Goal: Information Seeking & Learning: Learn about a topic

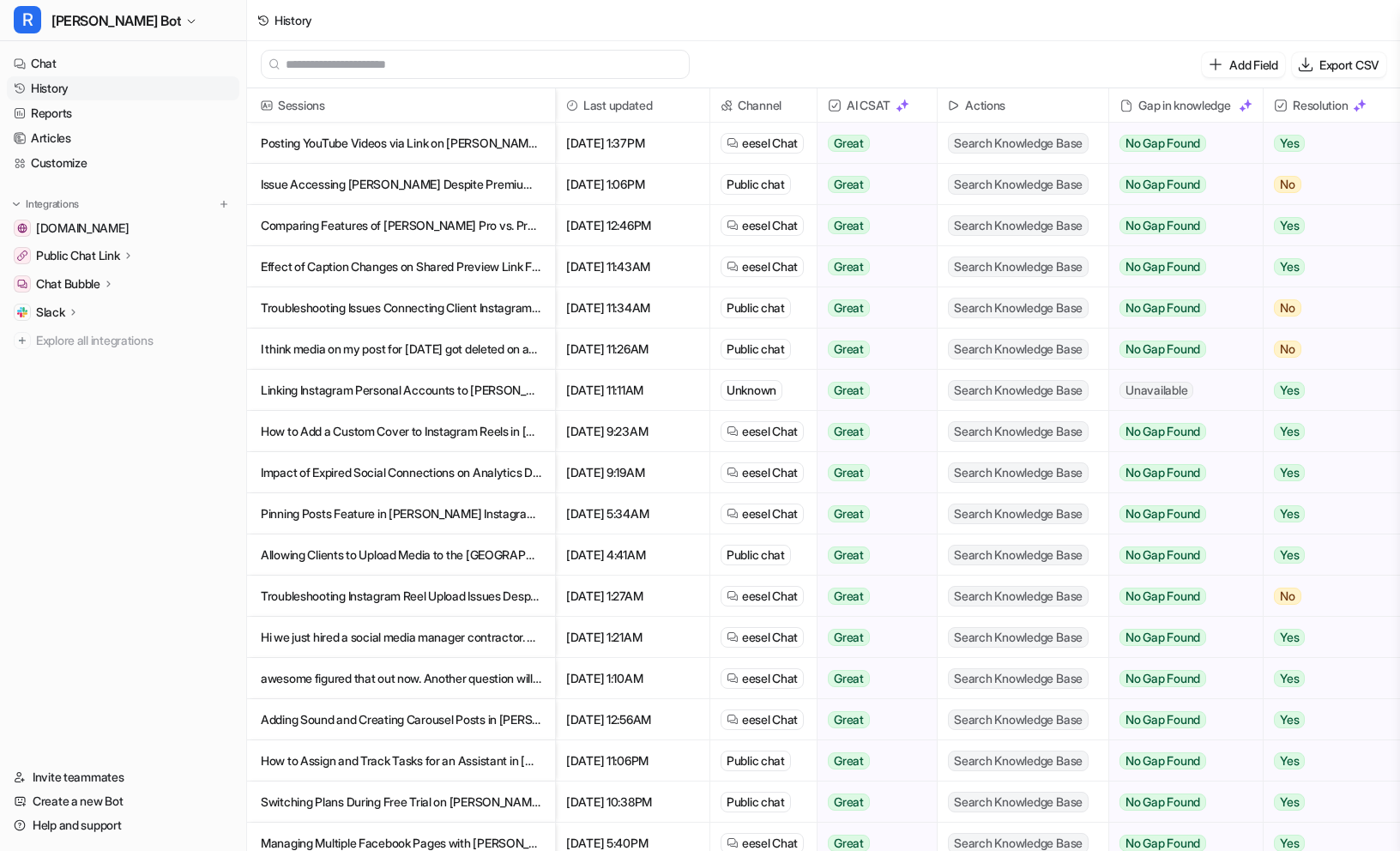
click at [416, 132] on p "Posting YouTube Videos via Link on [PERSON_NAME]: Feature Availability" at bounding box center [401, 143] width 281 height 42
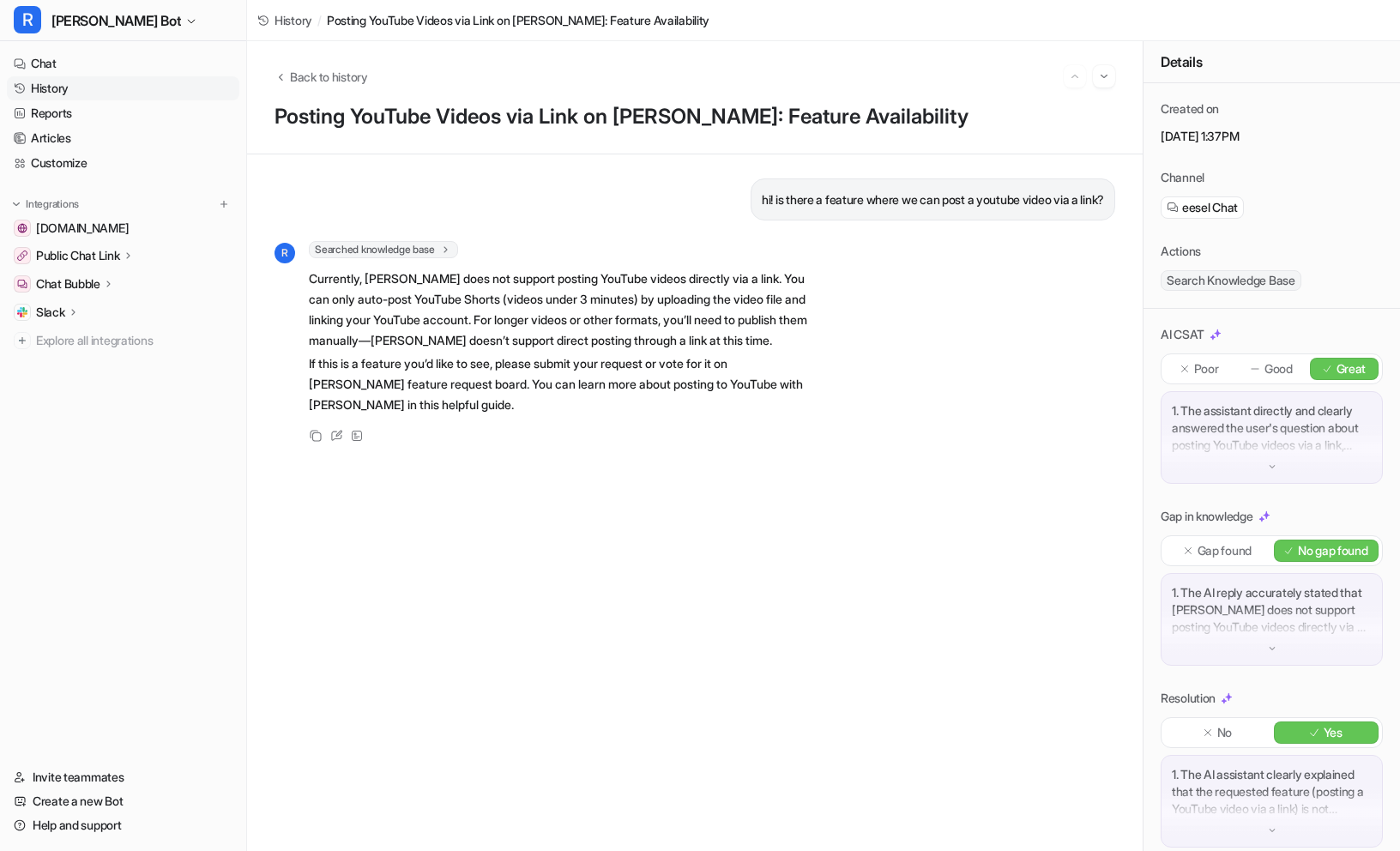
click at [71, 98] on link "History" at bounding box center [123, 89] width 233 height 24
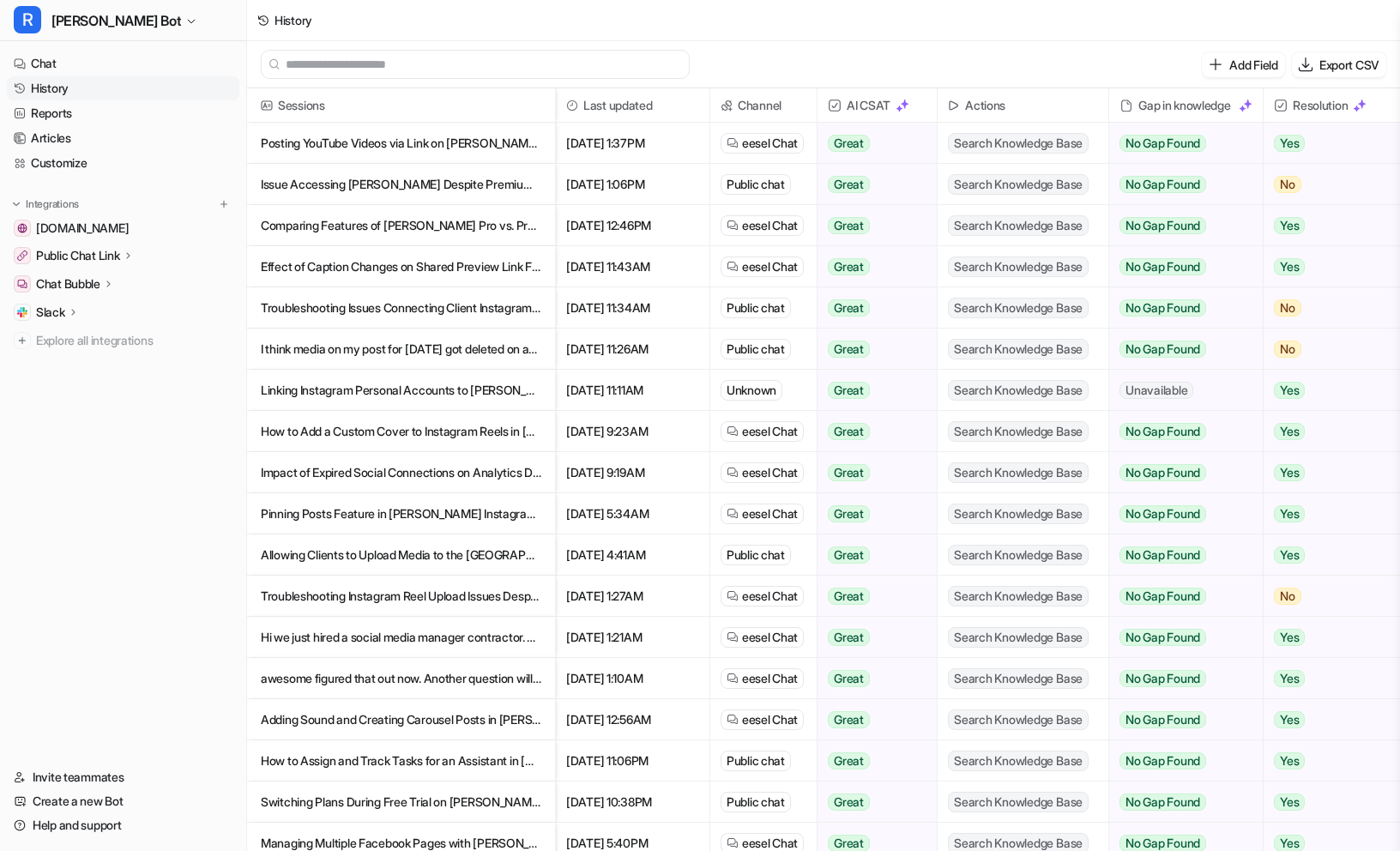
click at [398, 174] on p "Issue Accessing [PERSON_NAME] Despite Premium Subscription" at bounding box center [401, 185] width 281 height 42
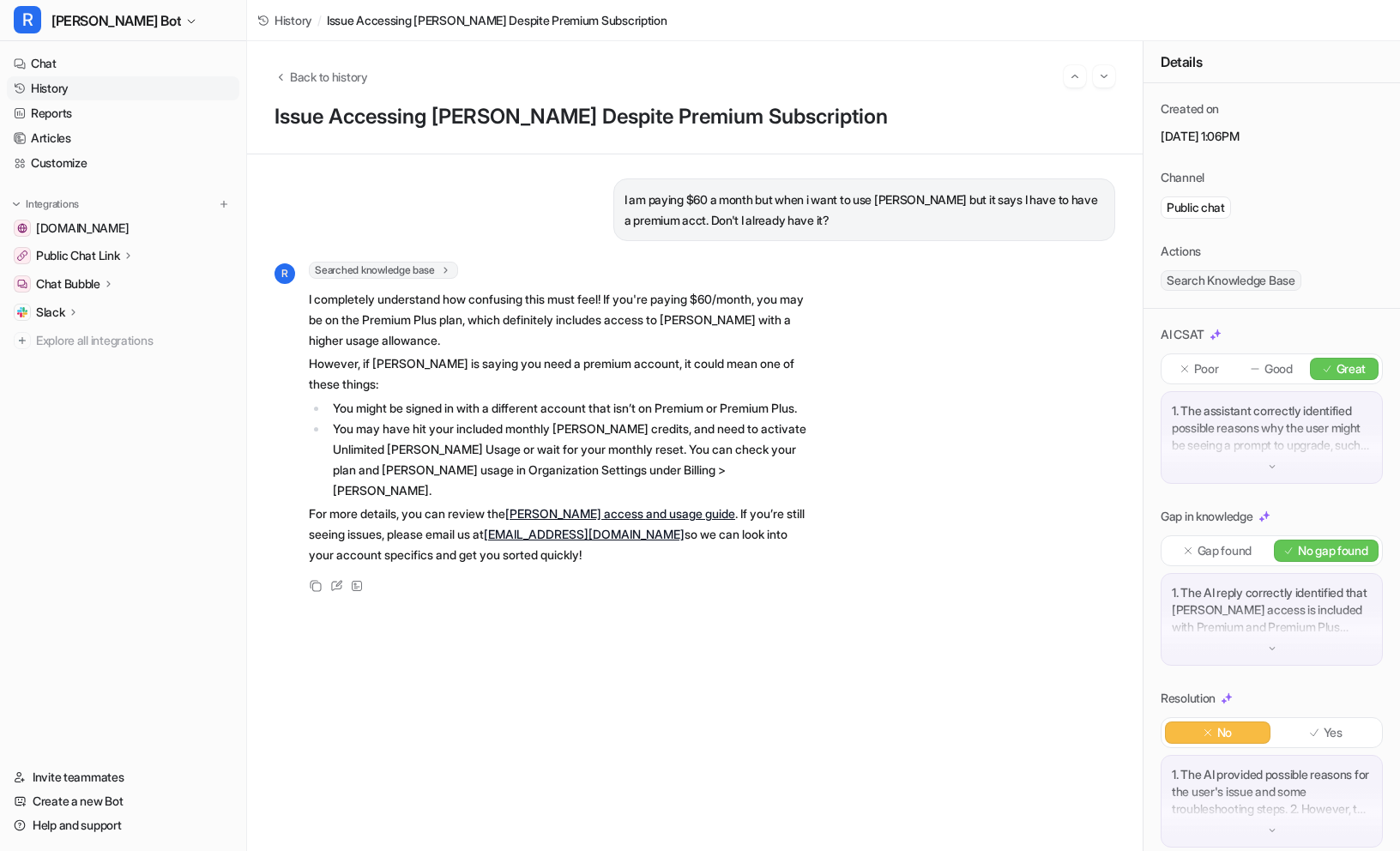
click at [82, 91] on link "History" at bounding box center [123, 89] width 233 height 24
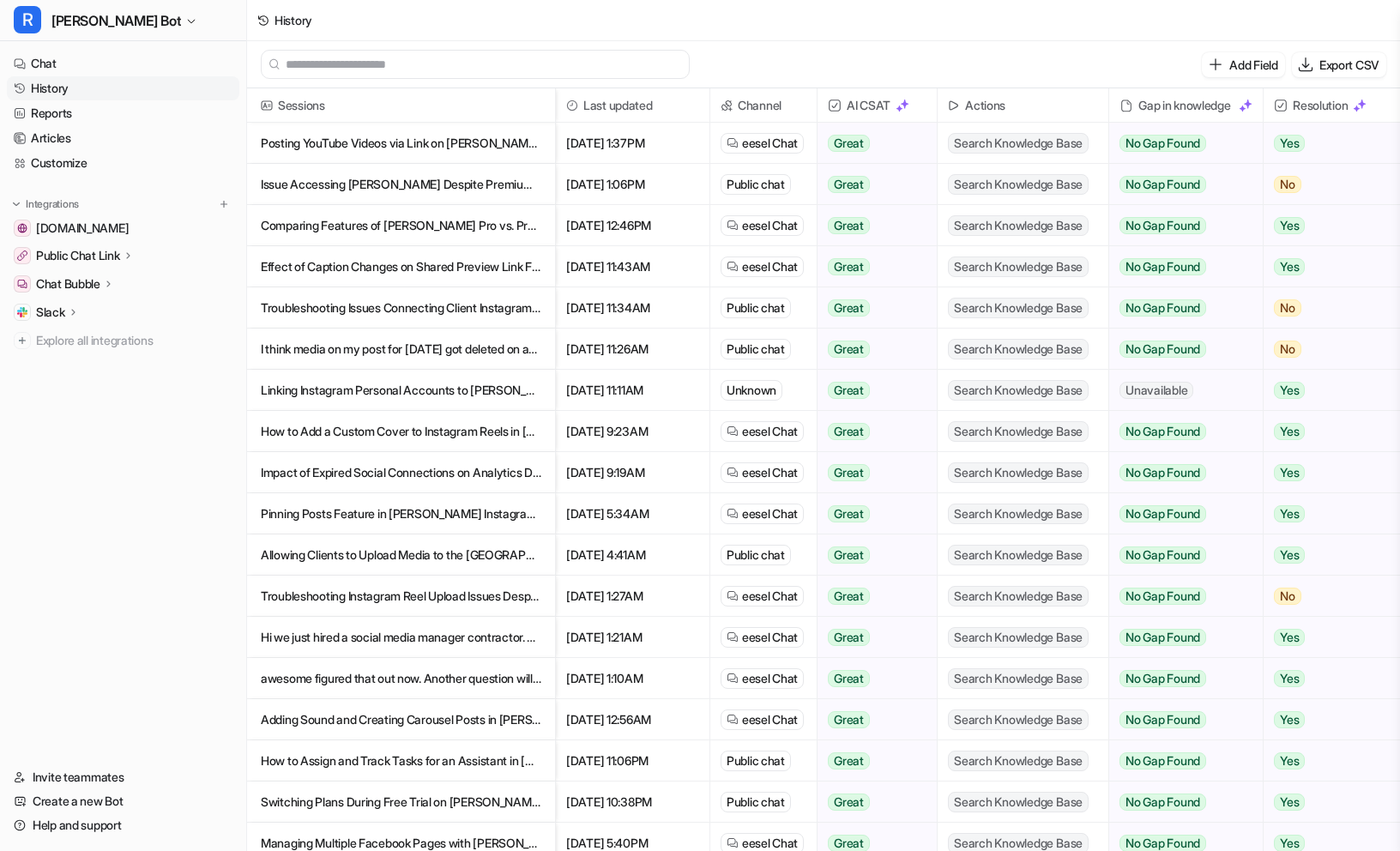
click at [493, 222] on p "Comparing Features of [PERSON_NAME] Pro vs. Premium Plans" at bounding box center [401, 225] width 281 height 42
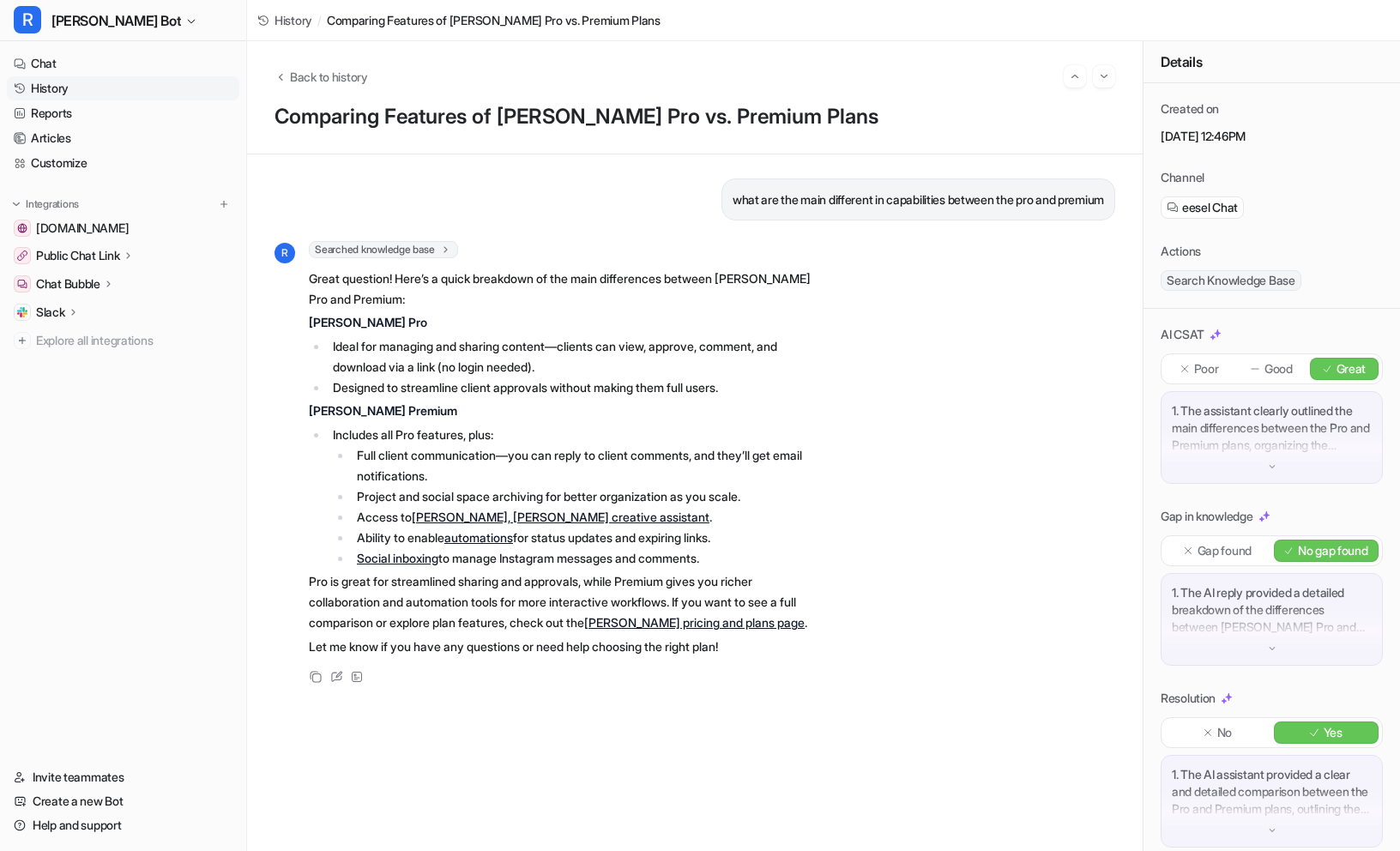
click at [86, 82] on link "History" at bounding box center [123, 89] width 233 height 24
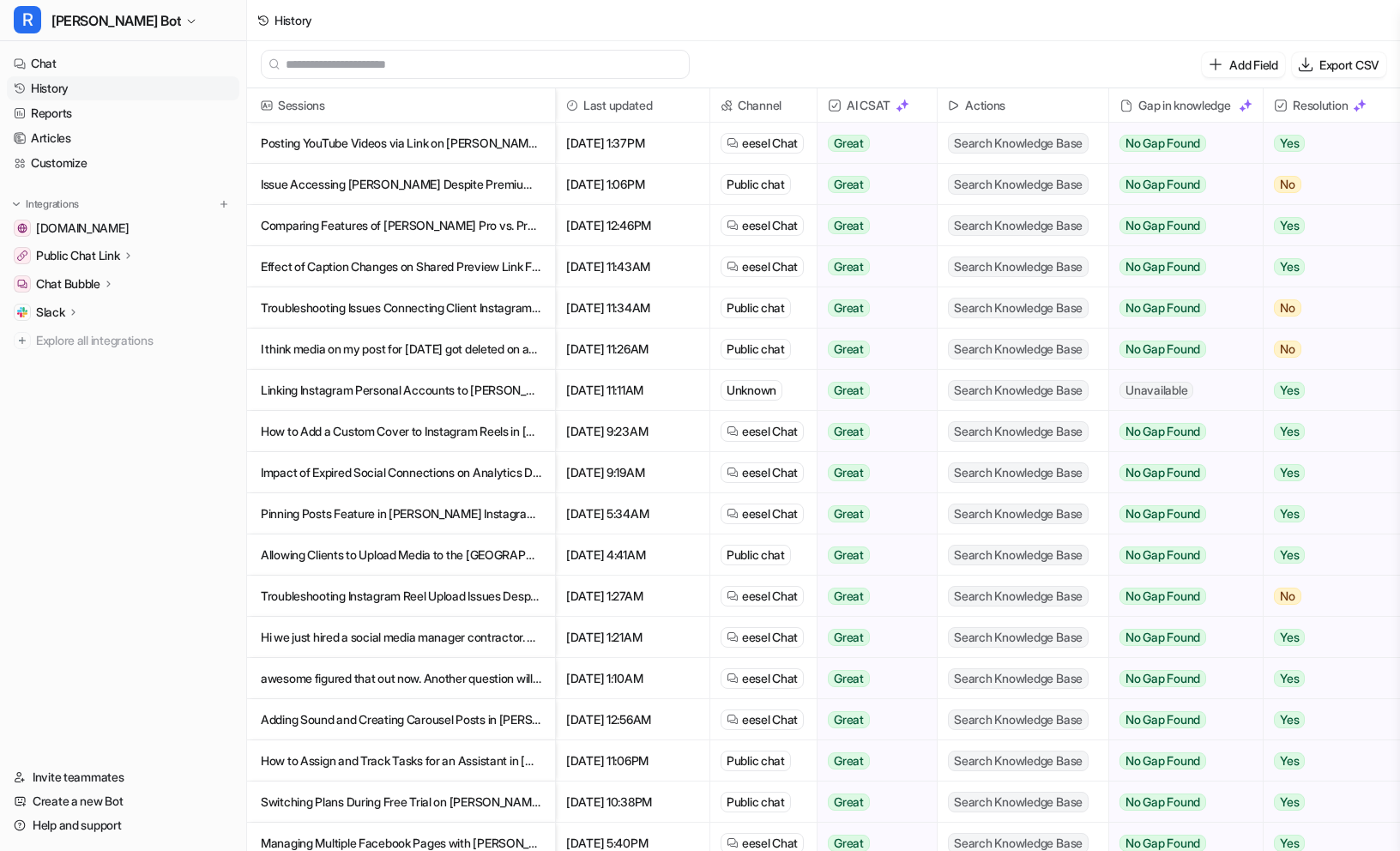
click at [395, 266] on p "Effect of Caption Changes on Shared Preview Link Functionality" at bounding box center [401, 267] width 281 height 42
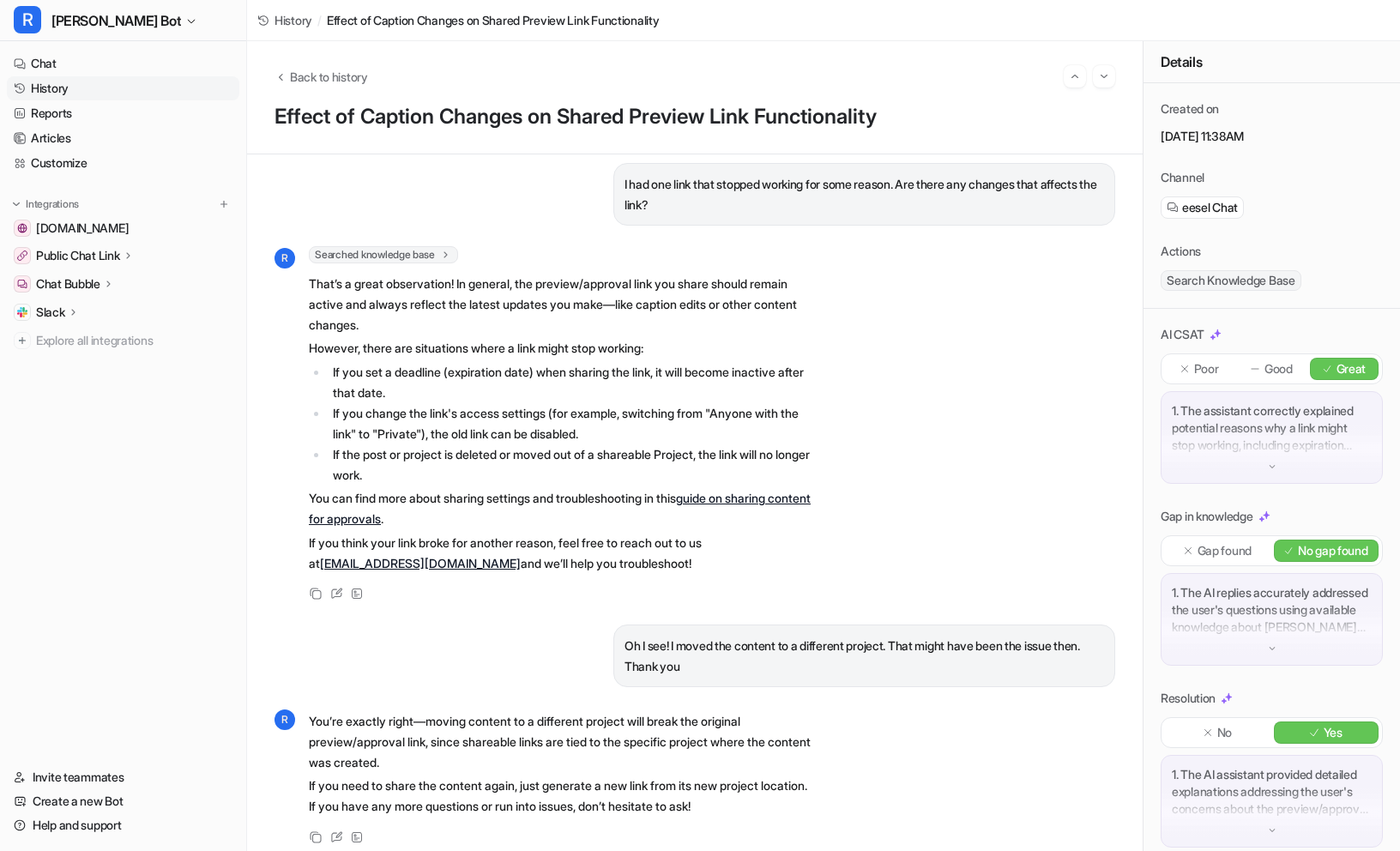
scroll to position [330, 0]
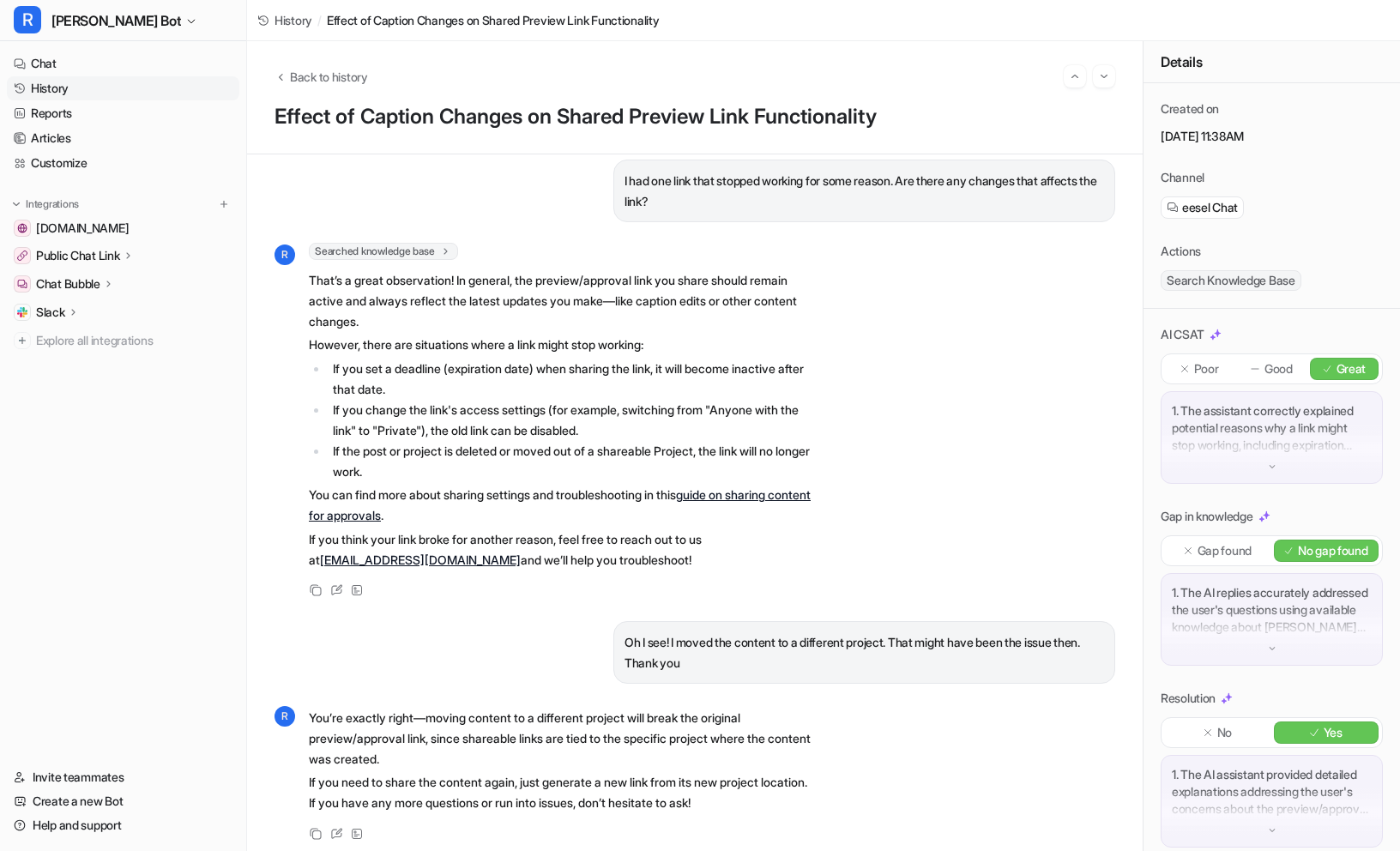
click at [65, 89] on link "History" at bounding box center [123, 89] width 233 height 24
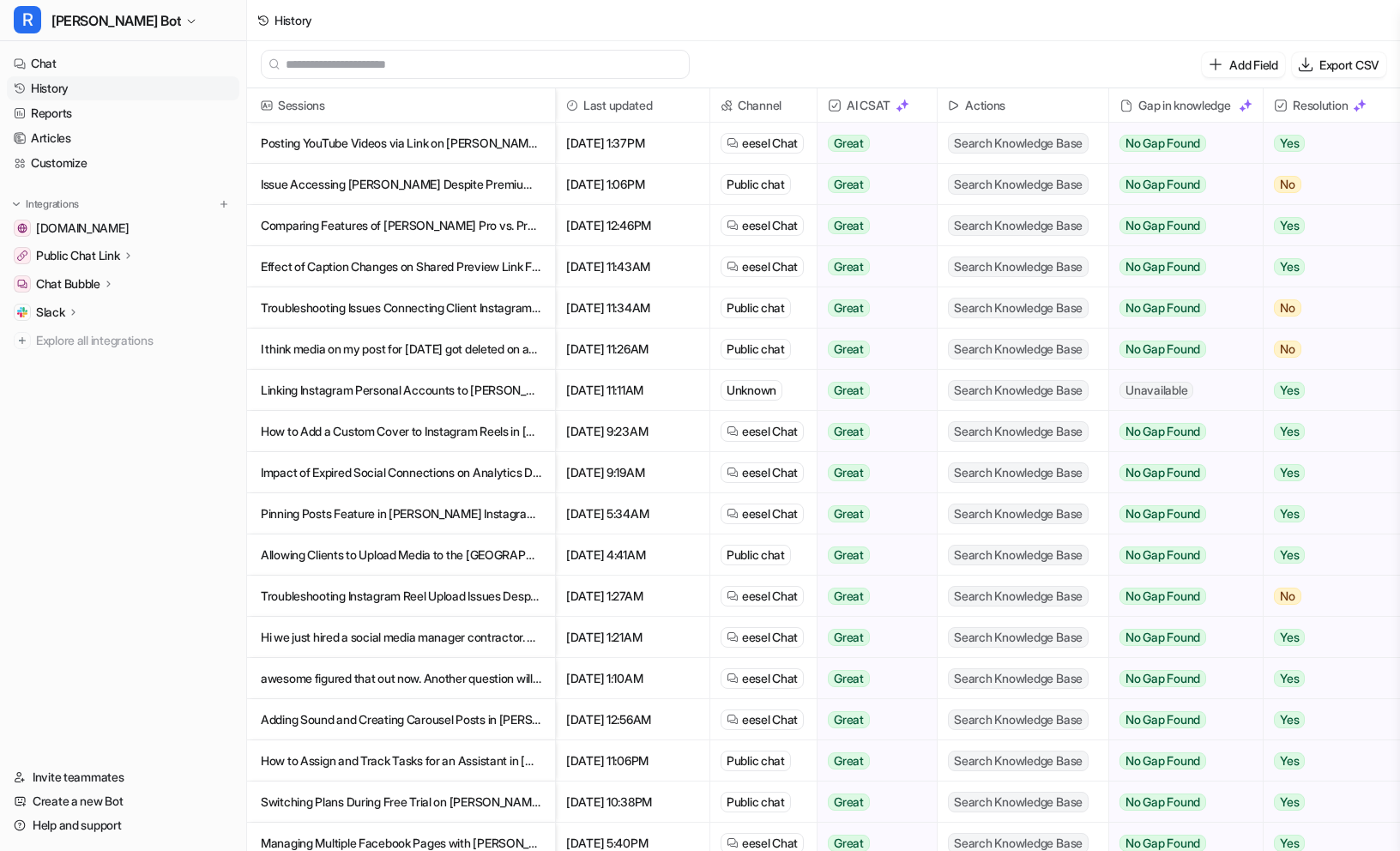
click at [372, 316] on p "Troubleshooting Issues Connecting Client Instagram Accounts" at bounding box center [401, 307] width 281 height 42
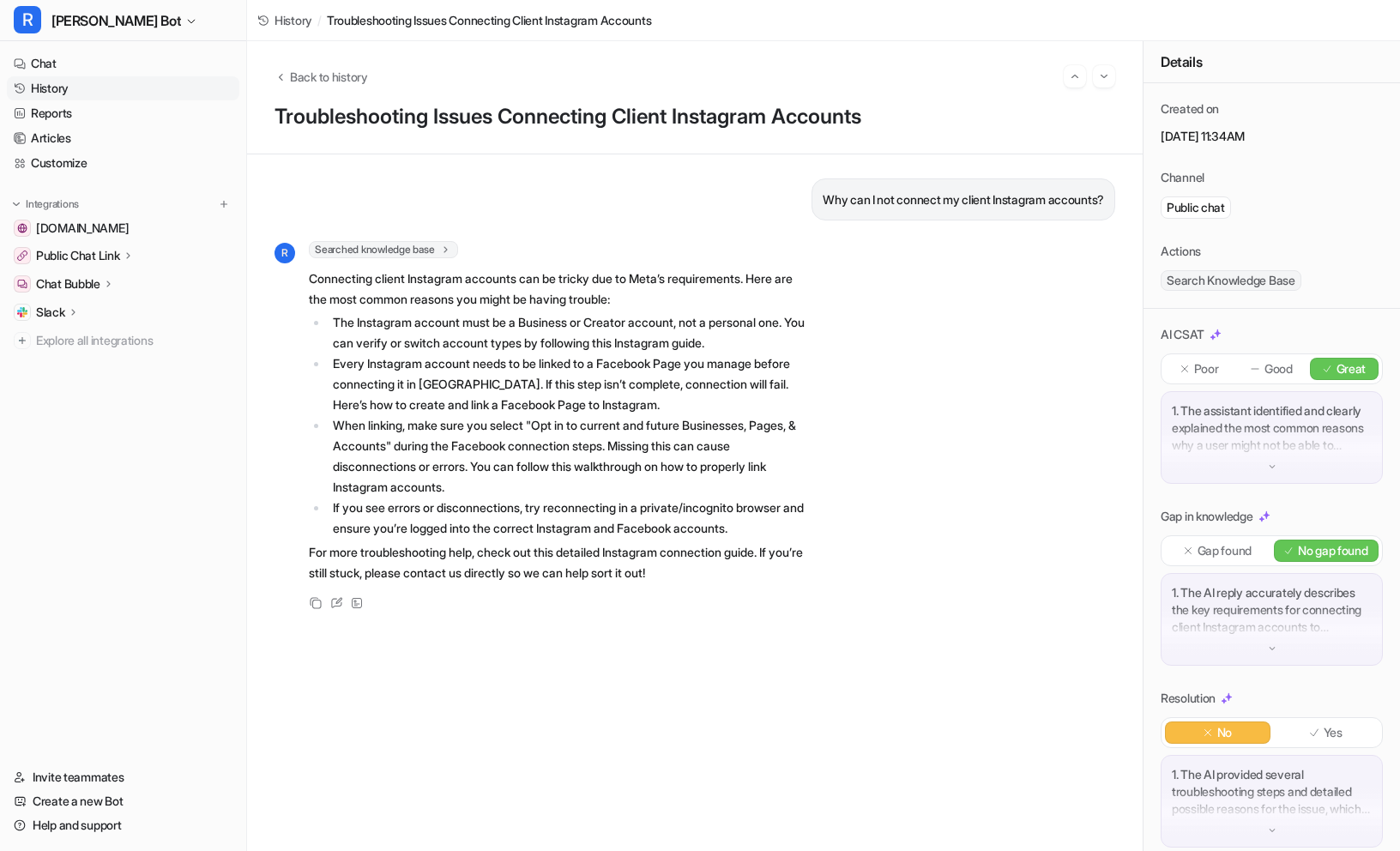
click at [74, 88] on link "History" at bounding box center [123, 89] width 233 height 24
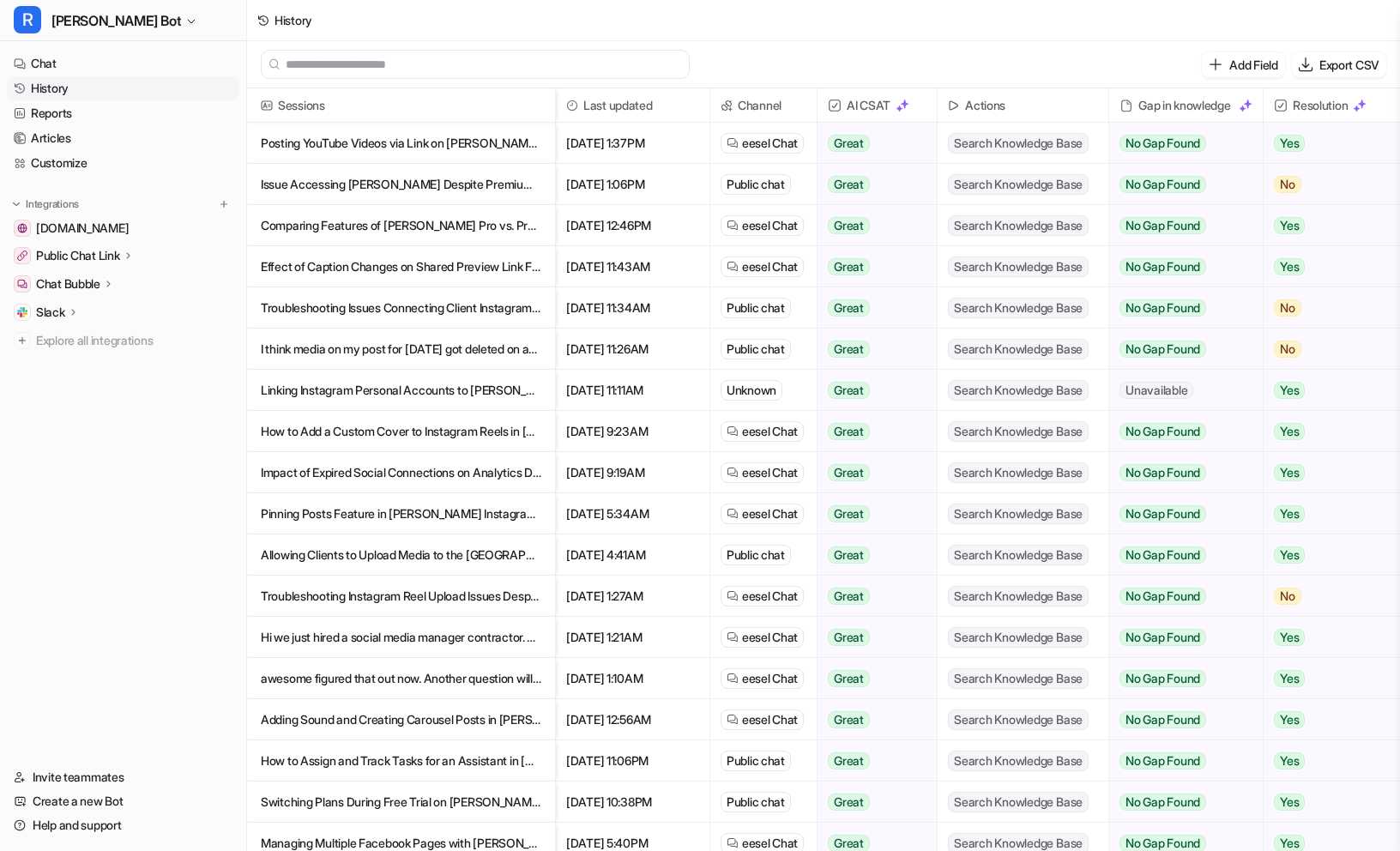
click at [353, 352] on p "I think media on my post for [DATE] got deleted on accident. How can I retrieve?" at bounding box center [401, 349] width 281 height 42
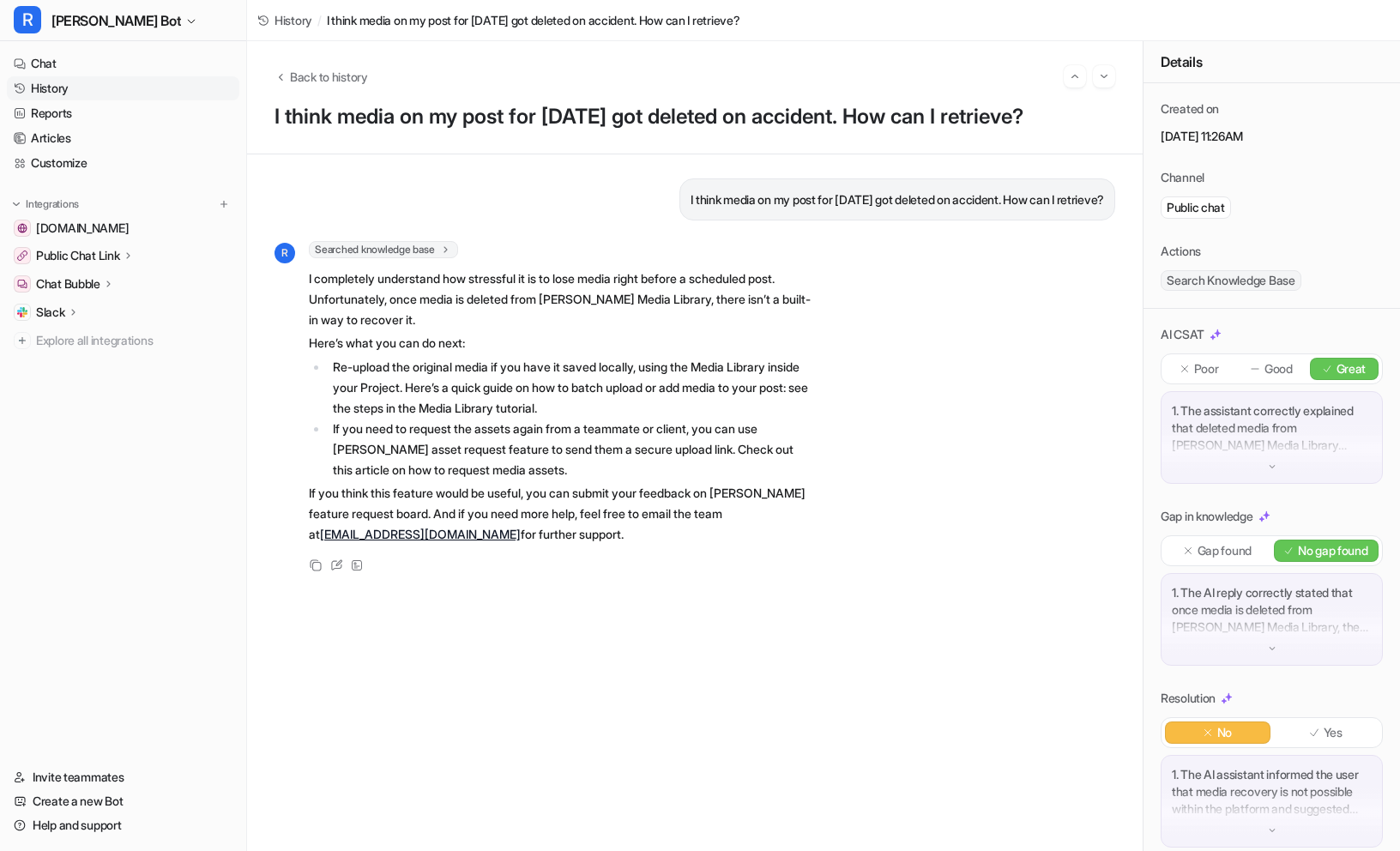
click at [59, 84] on link "History" at bounding box center [123, 89] width 233 height 24
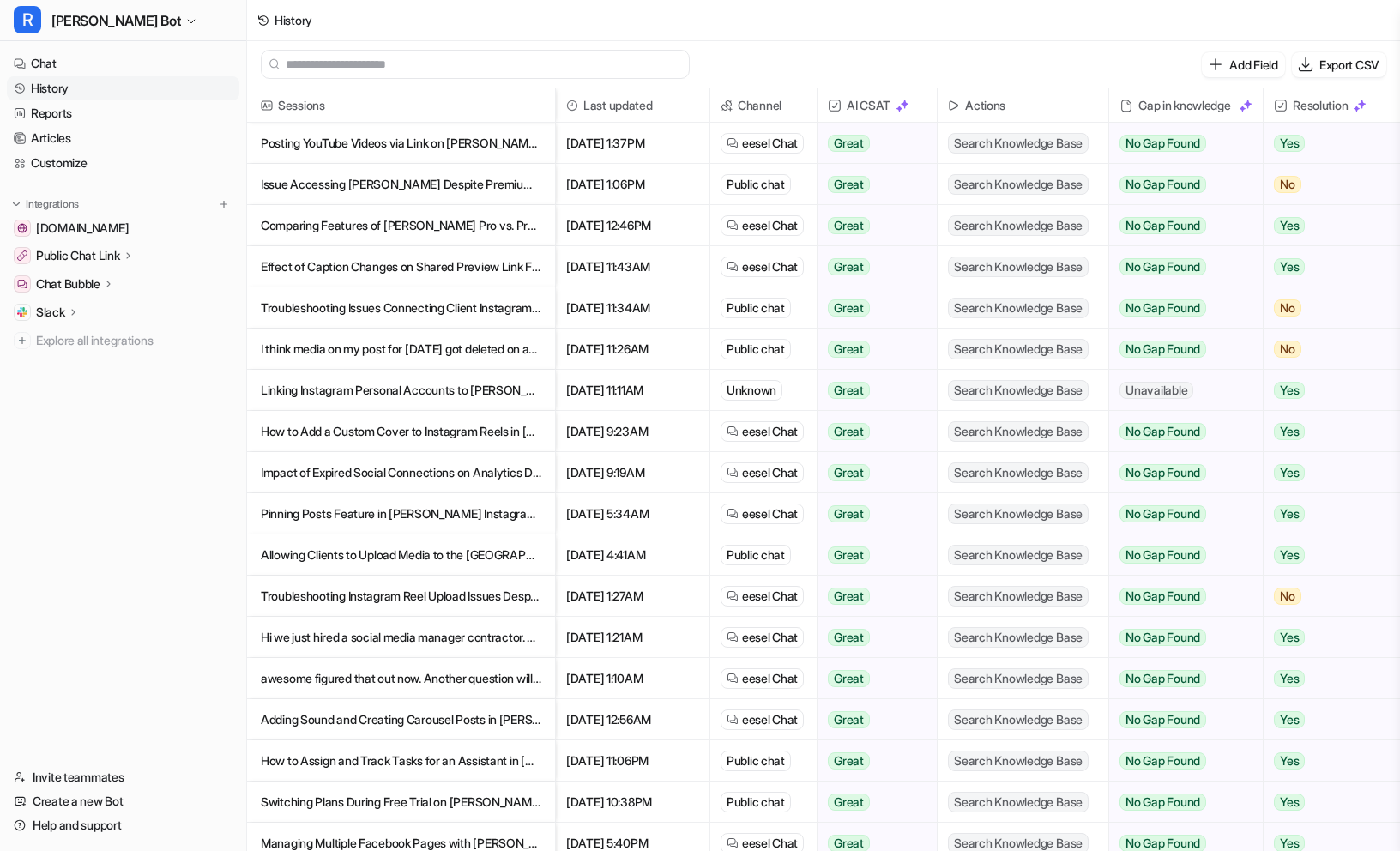
click at [374, 402] on p "Linking Instagram Personal Accounts to [PERSON_NAME] and Available Alternatives" at bounding box center [401, 390] width 281 height 42
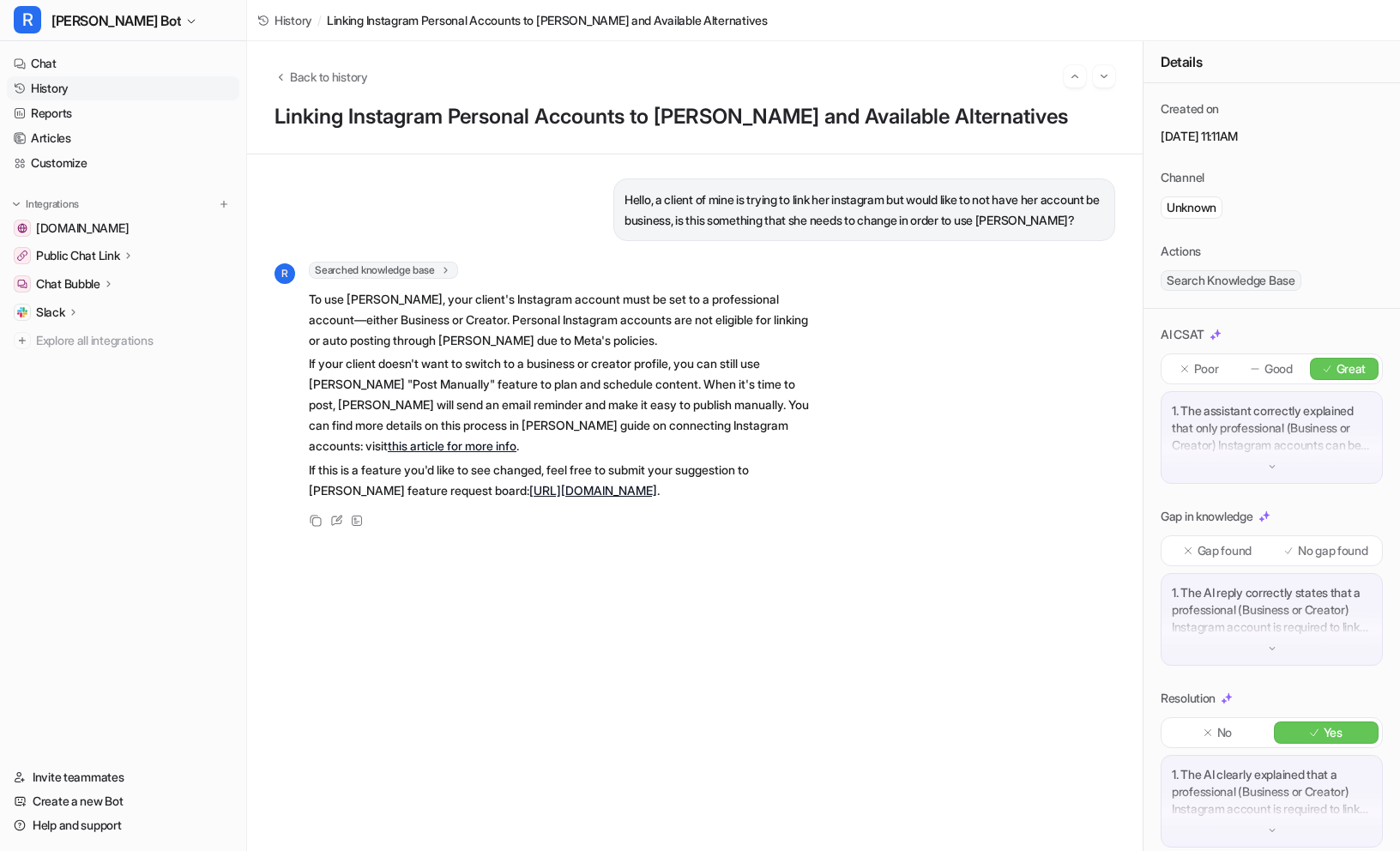
click at [54, 86] on link "History" at bounding box center [123, 89] width 233 height 24
